Goal: Ask a question

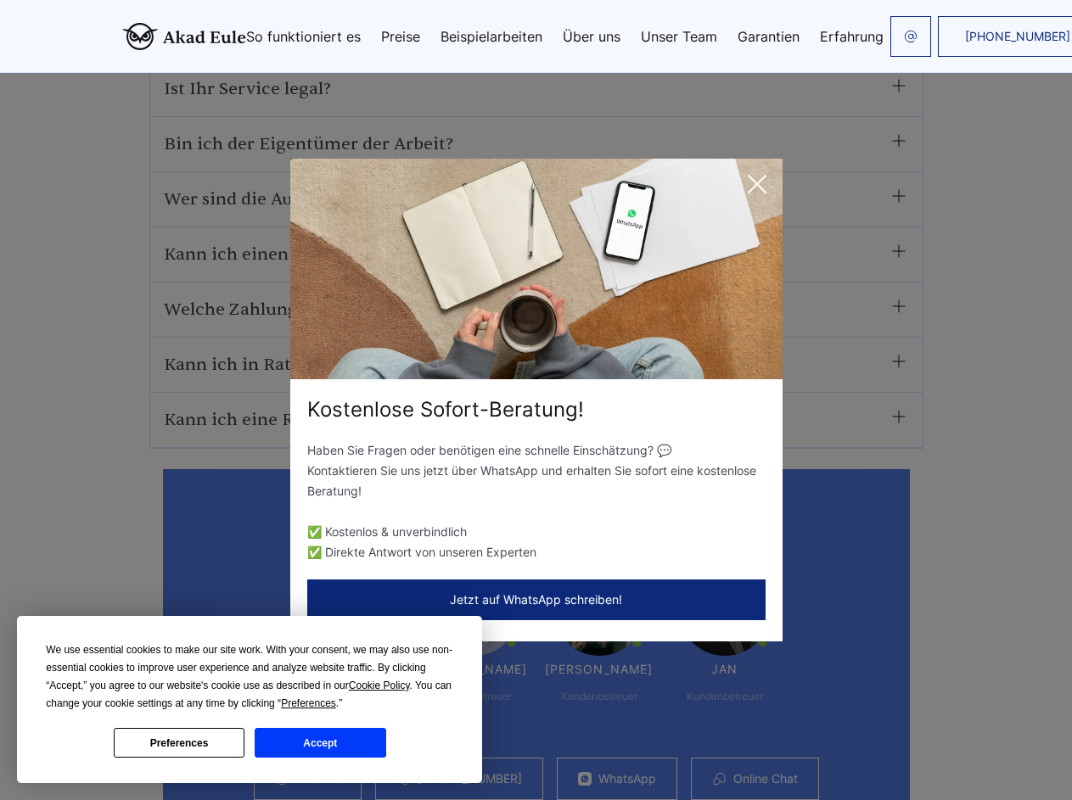
click at [536, 400] on div "Kostenlose Sofort-Beratung!" at bounding box center [536, 409] width 492 height 27
click at [382, 686] on span "Cookie Policy" at bounding box center [379, 686] width 61 height 12
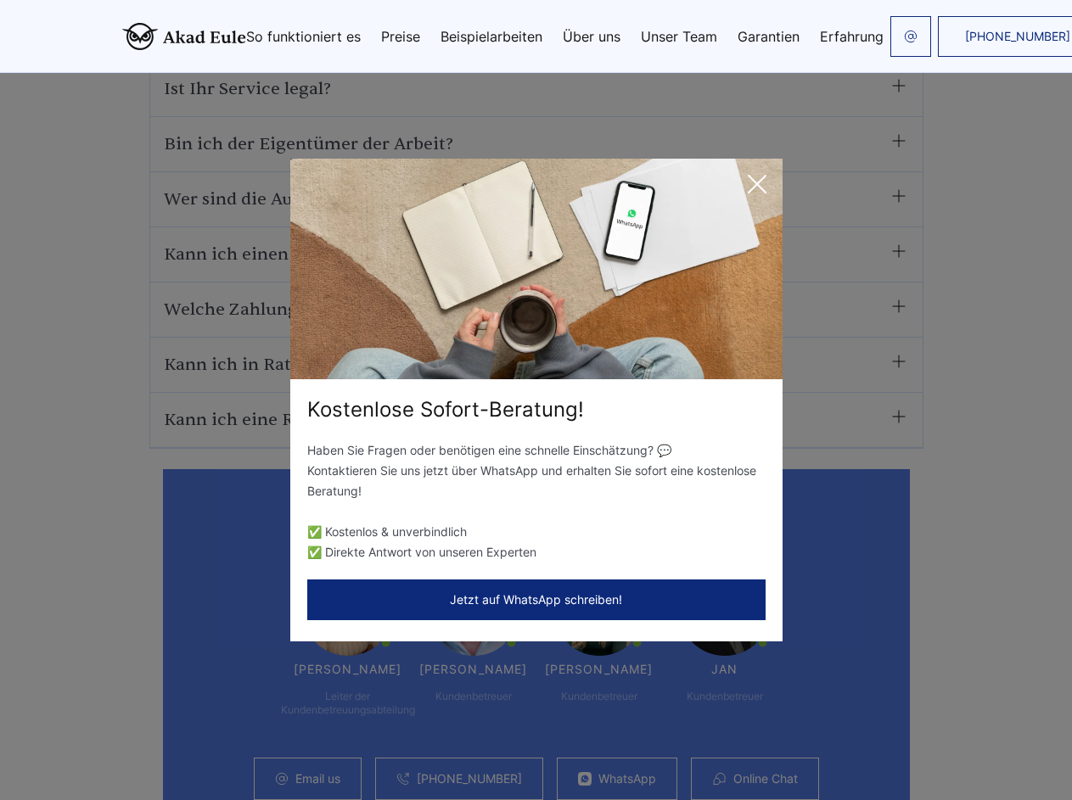
click at [328, 704] on div "Kostenlose Sofort-Beratung! Haben Sie Fragen oder benötigen eine schnelle Einsc…" at bounding box center [536, 400] width 1072 height 800
click at [179, 743] on div "Kostenlose Sofort-Beratung! Haben Sie Fragen oder benötigen eine schnelle Einsc…" at bounding box center [536, 400] width 1072 height 800
click at [320, 743] on div "Kostenlose Sofort-Beratung! Haben Sie Fragen oder benötigen eine schnelle Einsc…" at bounding box center [536, 400] width 1072 height 800
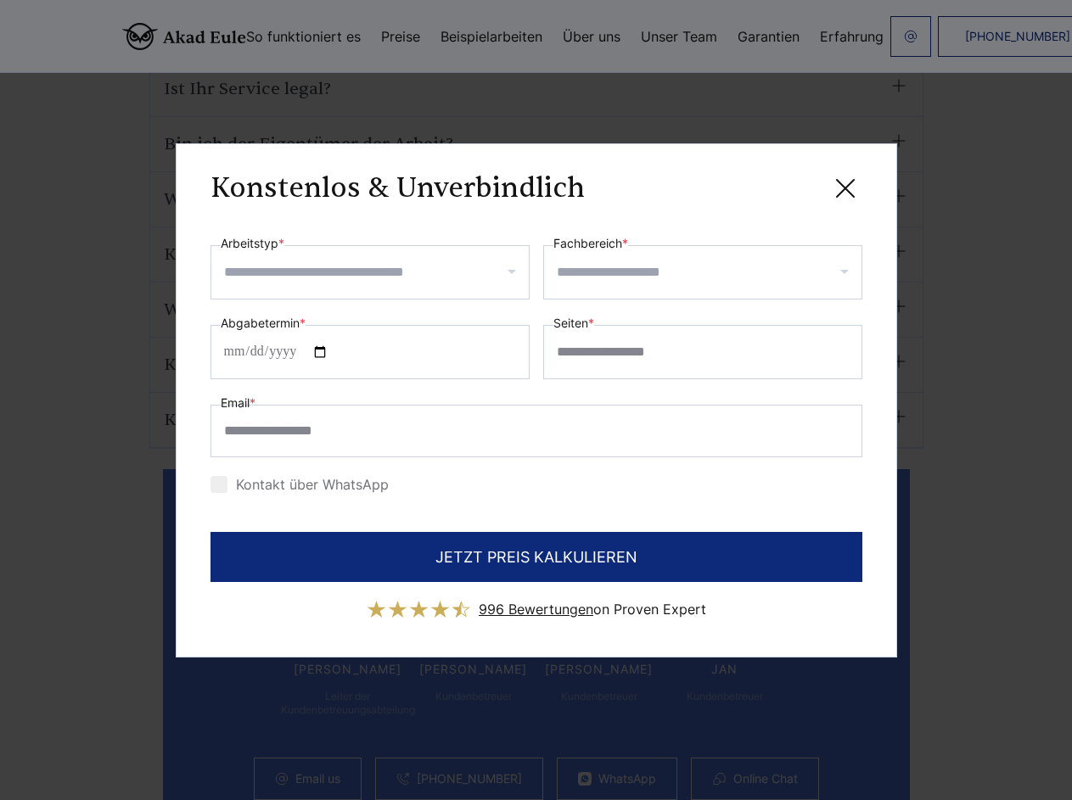
click at [757, 184] on div "Konstenlos & Unverbindlich" at bounding box center [537, 188] width 652 height 21
click at [536, 601] on span "996 Bewertungen" at bounding box center [536, 609] width 115 height 17
